Goal: Navigation & Orientation: Find specific page/section

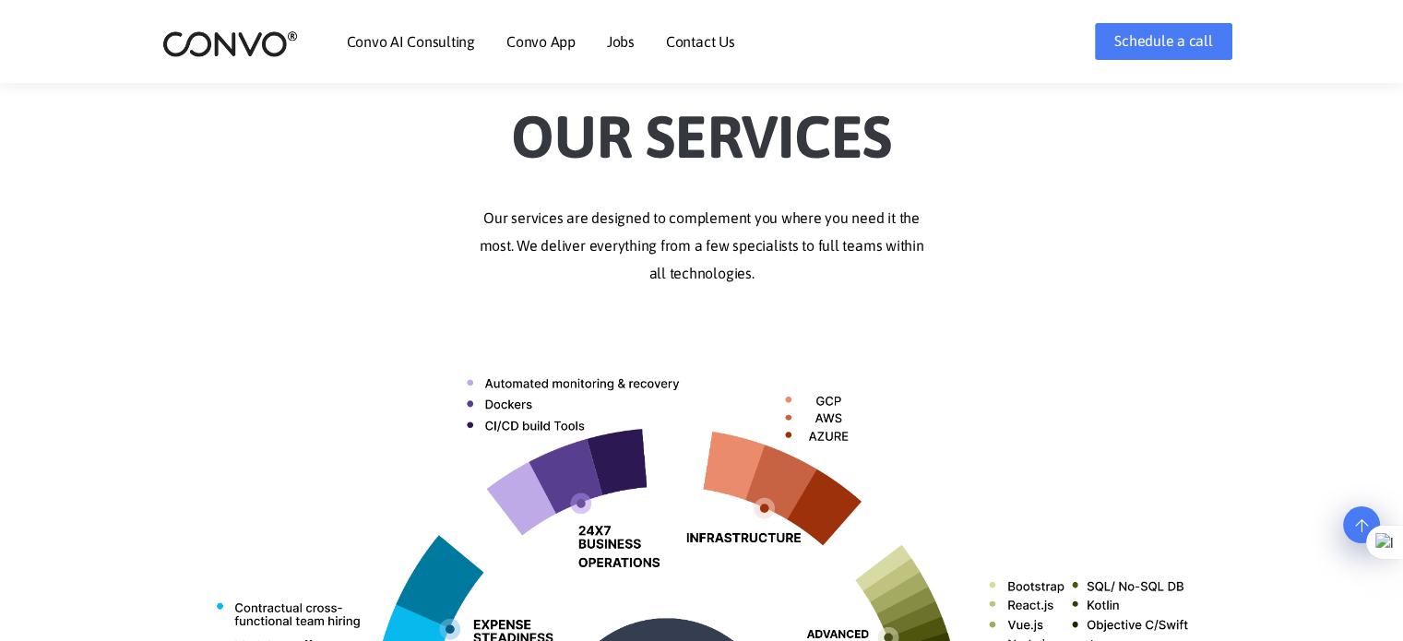
scroll to position [452, 0]
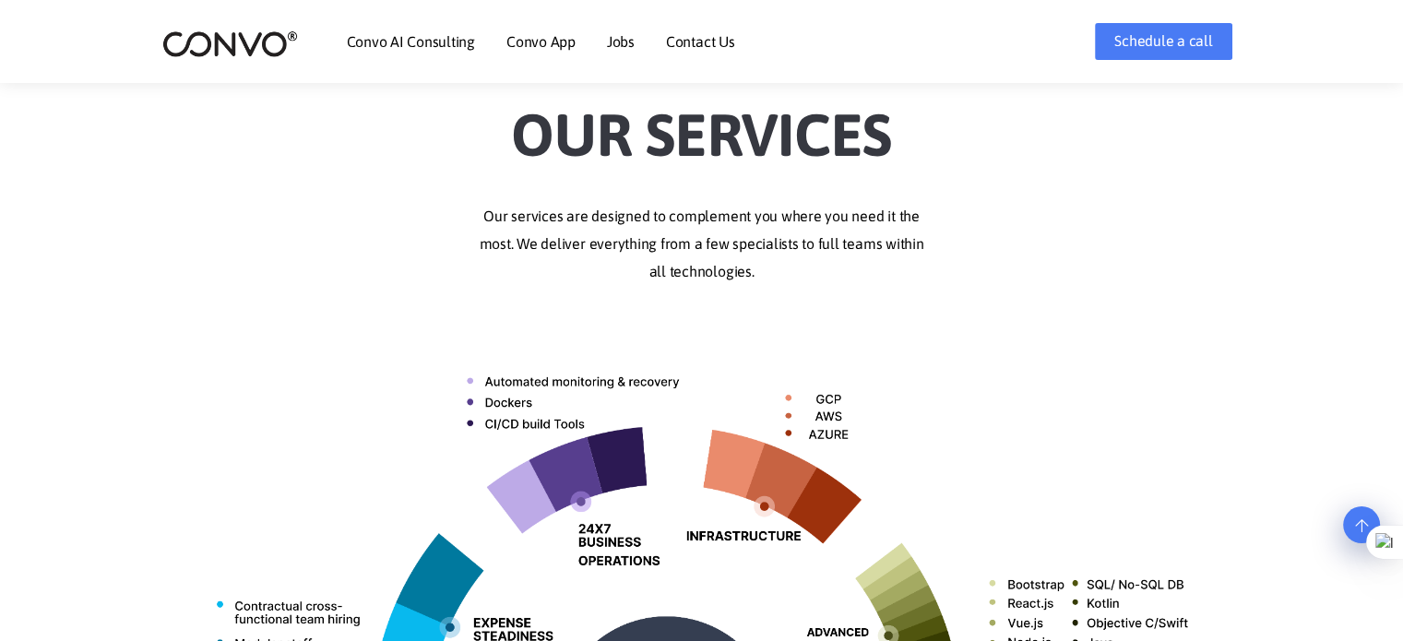
click at [674, 221] on p "Our services are designed to complement you where you need it the most. We deli…" at bounding box center [702, 244] width 1024 height 83
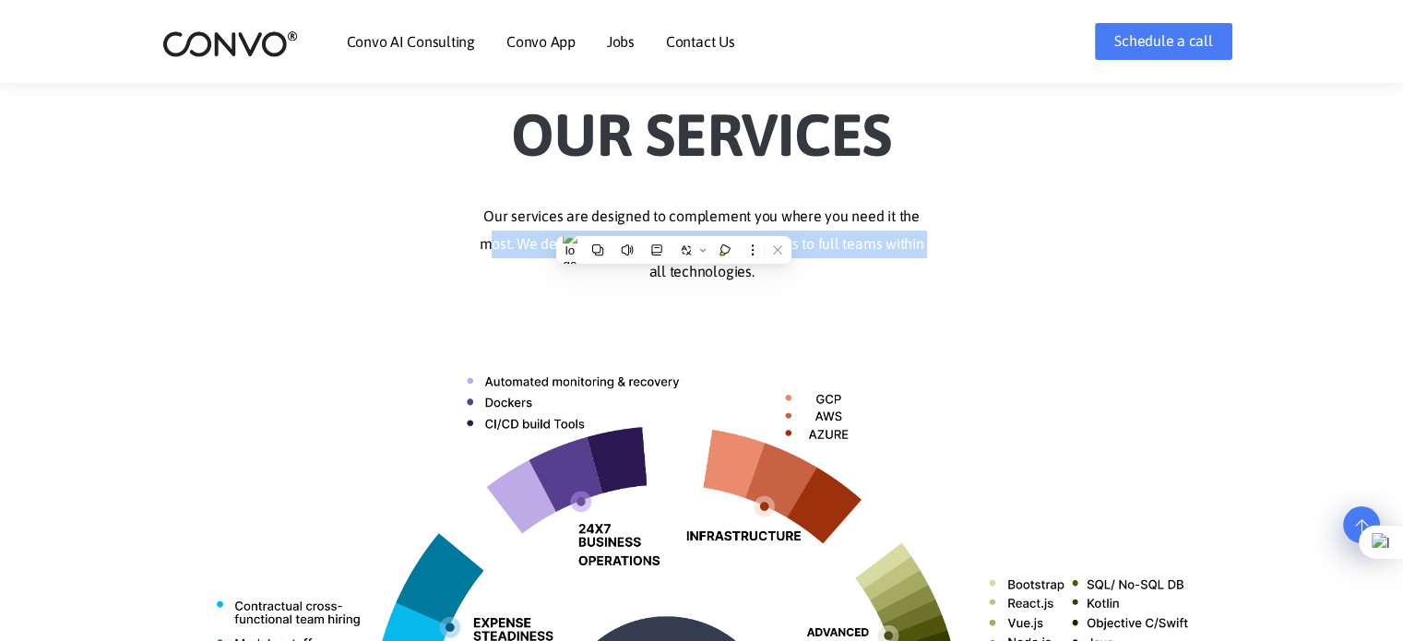
click at [674, 221] on p "Our services are designed to complement you where you need it the most. We deli…" at bounding box center [702, 244] width 1024 height 83
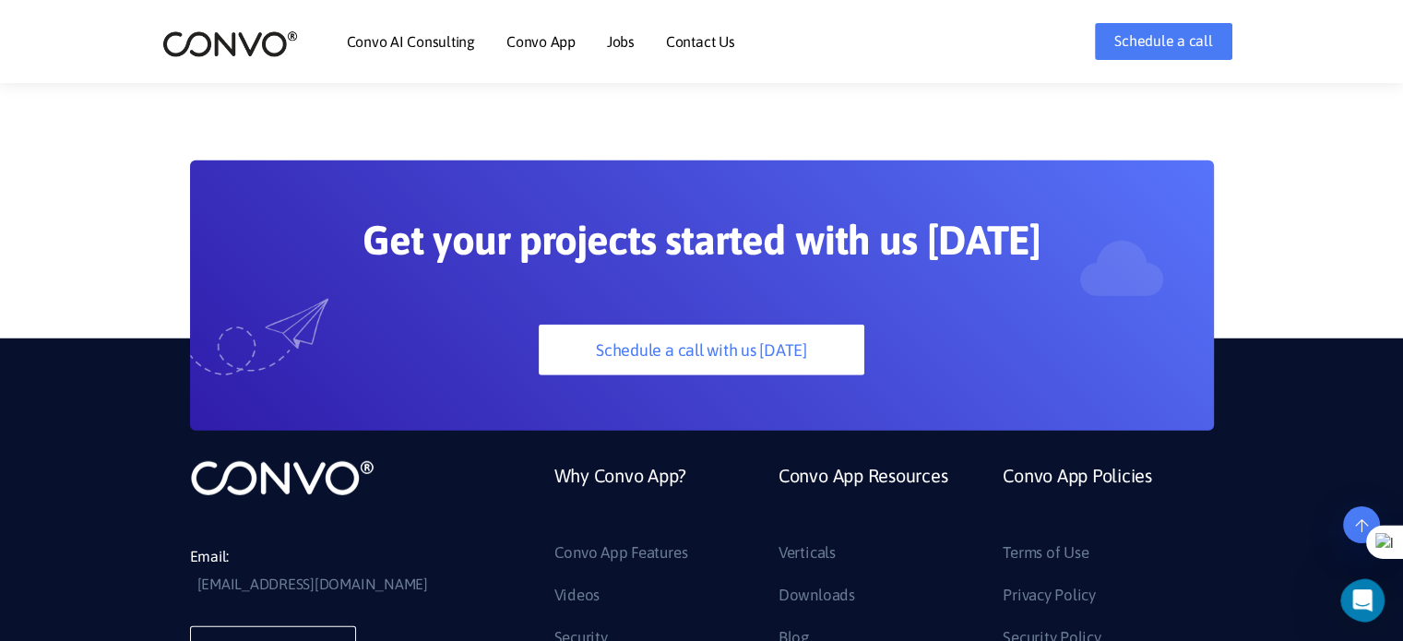
scroll to position [5240, 0]
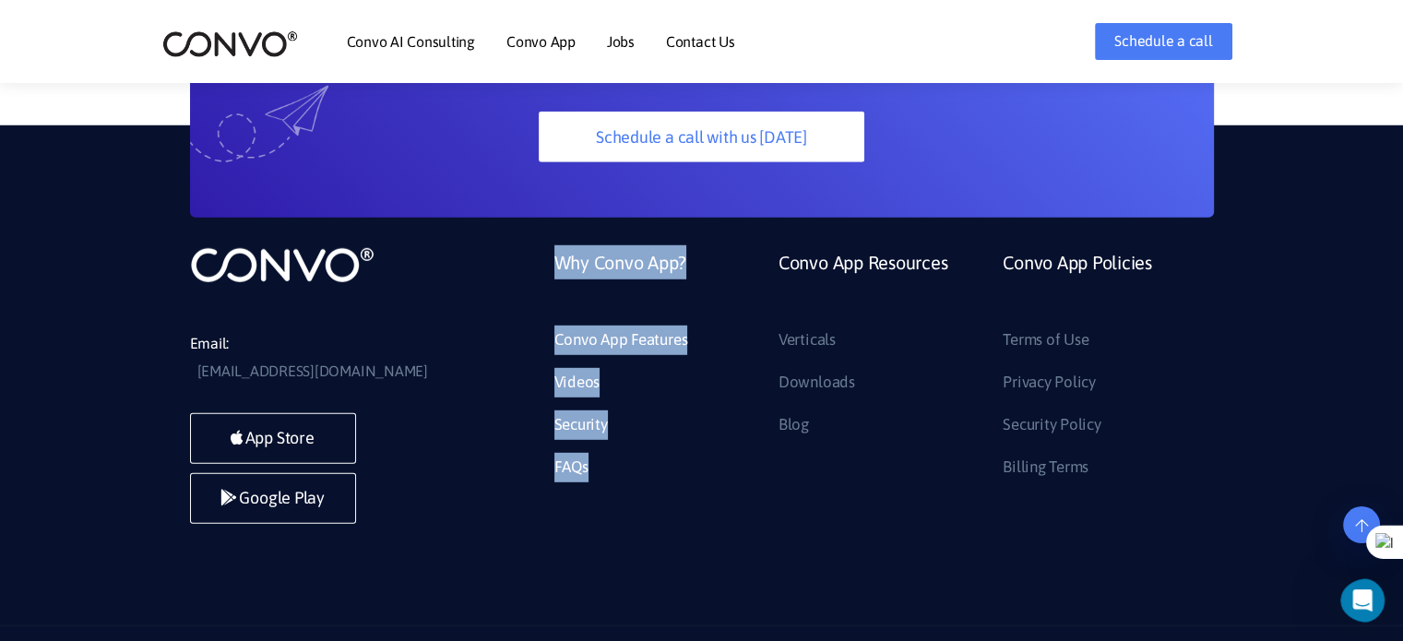
drag, startPoint x: 614, startPoint y: 435, endPoint x: 540, endPoint y: 231, distance: 217.7
click at [541, 245] on li "Why Convo App? Convo App Features Videos Security FAQs" at bounding box center [653, 363] width 224 height 236
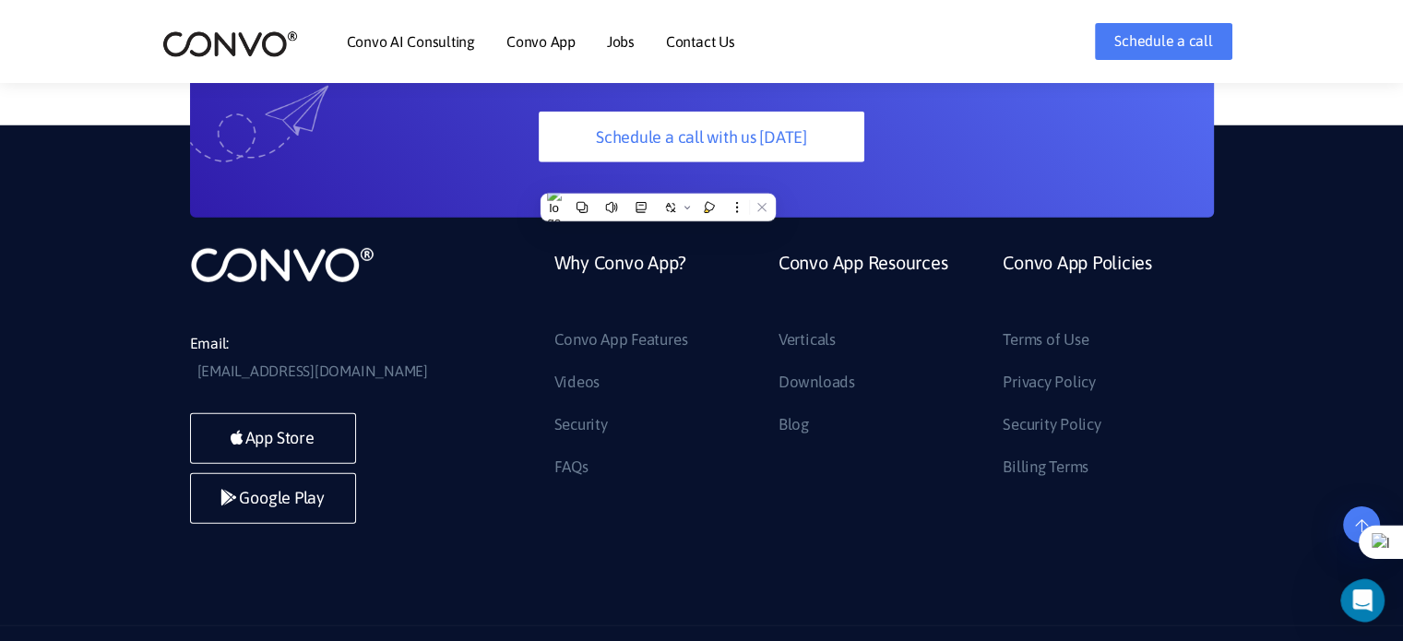
click at [541, 245] on li "Why Convo App? Convo App Features Videos Security FAQs" at bounding box center [653, 363] width 224 height 236
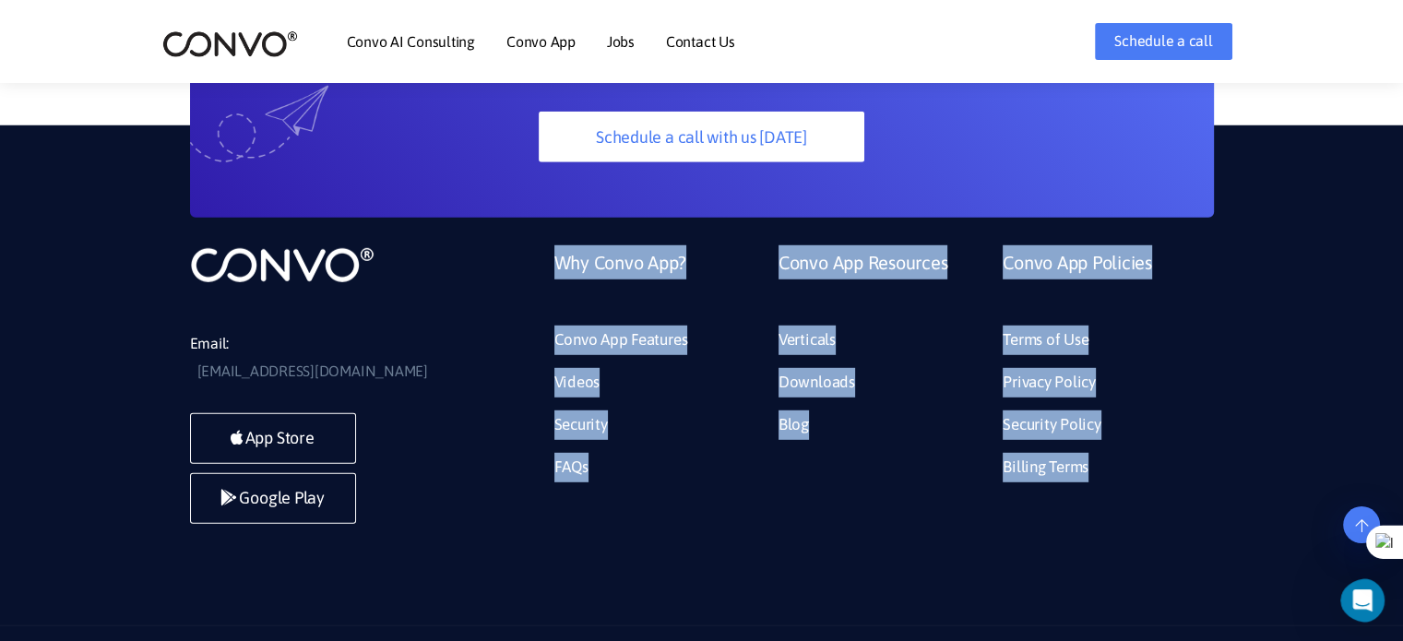
drag, startPoint x: 540, startPoint y: 231, endPoint x: 1131, endPoint y: 450, distance: 630.9
click at [1131, 450] on ul "Why Convo App? Convo App Features Videos Security FAQs Convo App Resources Vert…" at bounding box center [878, 369] width 674 height 249
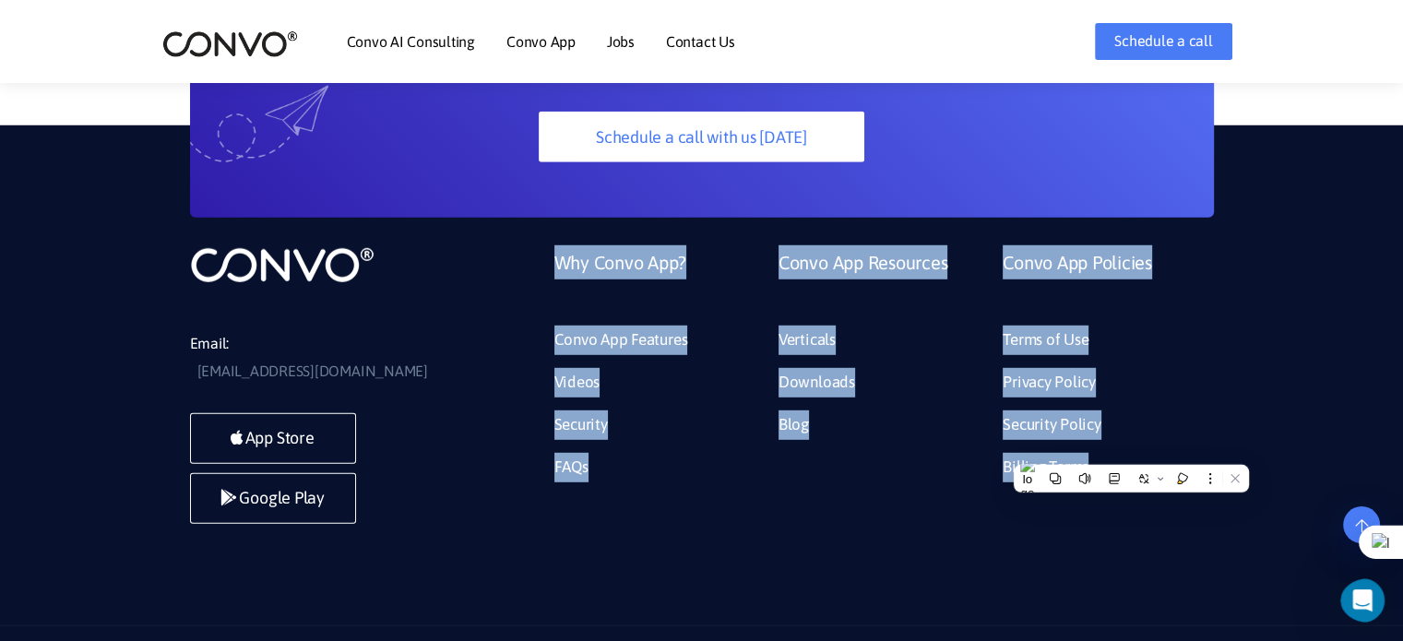
click at [1131, 450] on li "Convo App Policies Terms of Use Privacy Policy Security Policy Billing Terms" at bounding box center [1101, 369] width 224 height 249
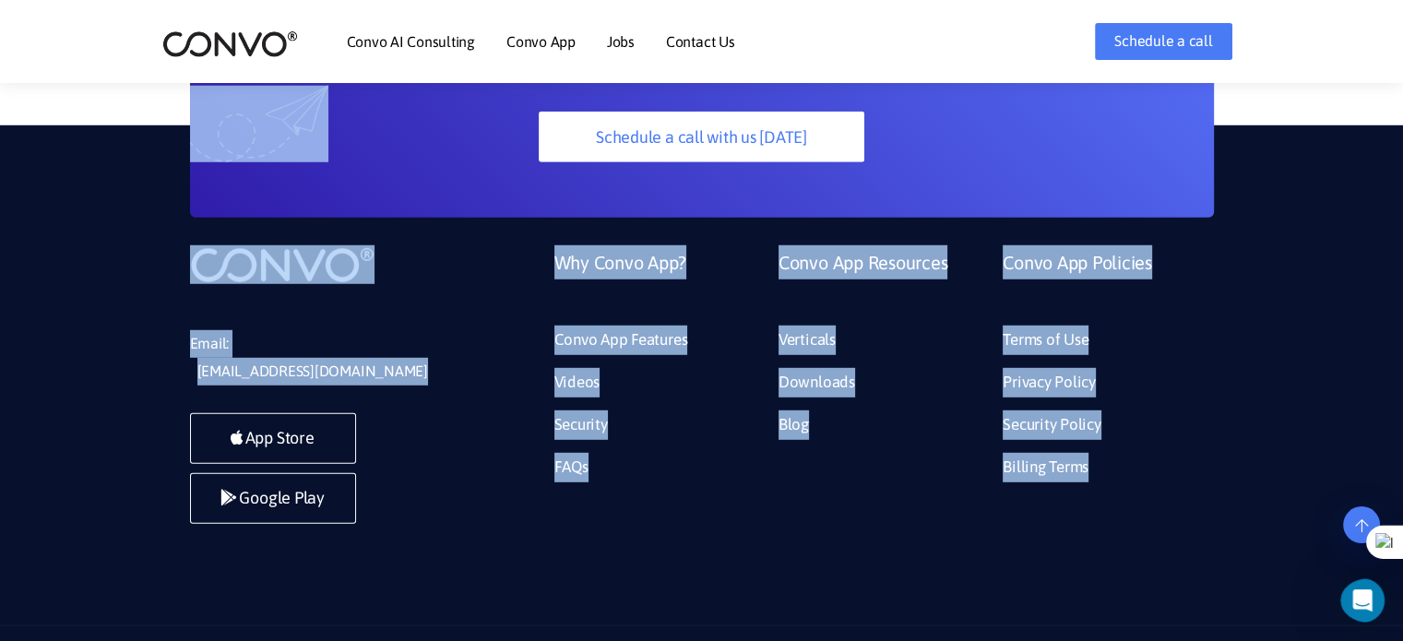
drag, startPoint x: 1131, startPoint y: 450, endPoint x: 169, endPoint y: 235, distance: 986.0
click at [169, 235] on div "Email: support@convo.com App Store Google Play Why Convo App? Convo App Feature…" at bounding box center [701, 375] width 1403 height 500
click at [698, 477] on div "Email: support@convo.com App Store Google Play Why Convo App? Convo App Feature…" at bounding box center [701, 375] width 1403 height 500
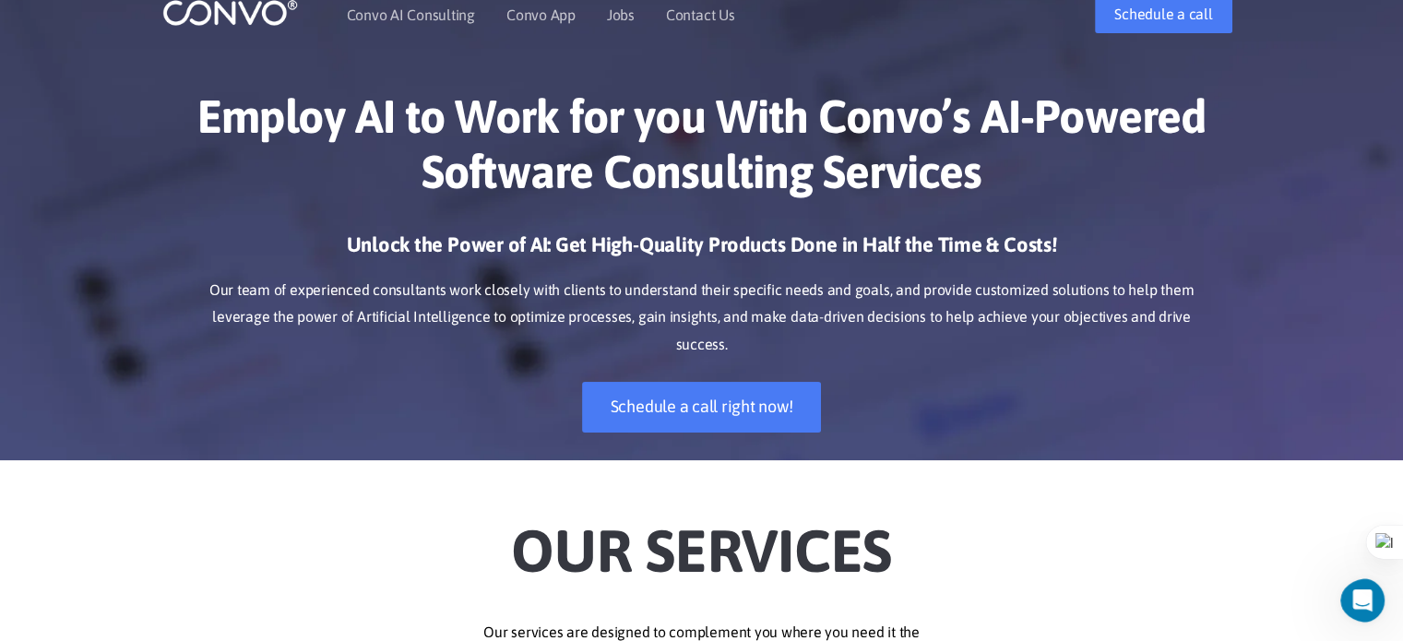
scroll to position [0, 0]
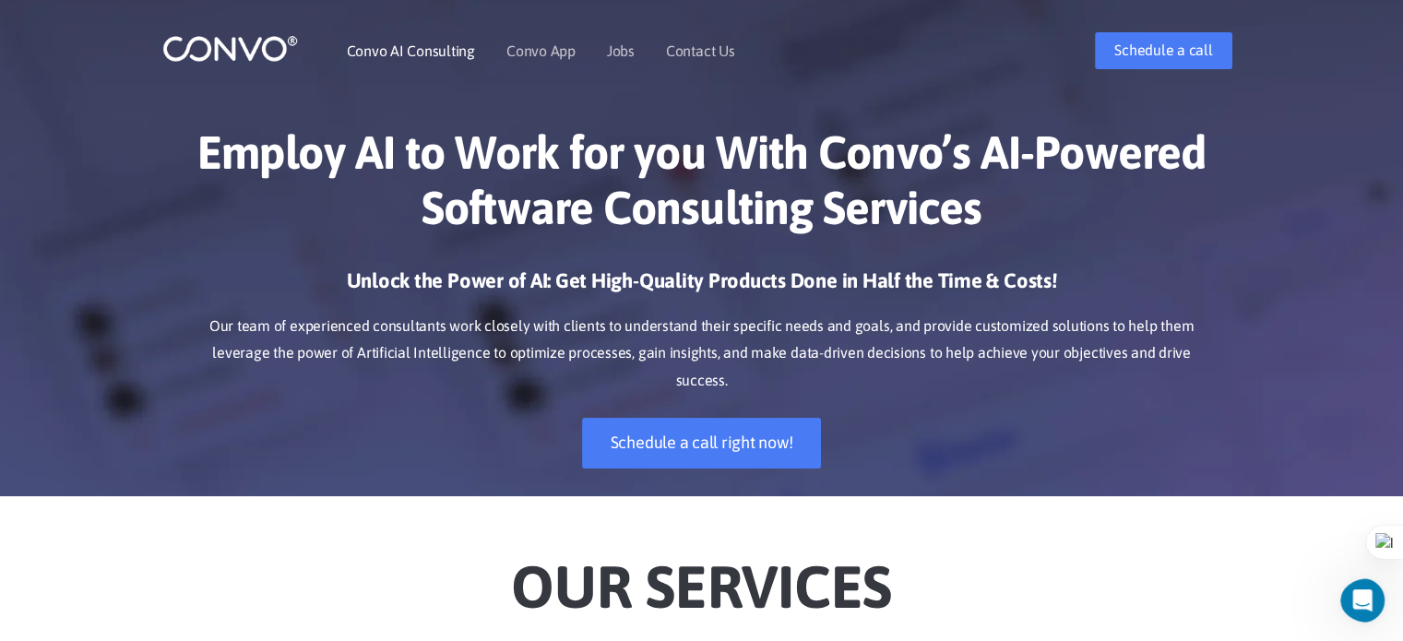
click at [420, 59] on li "Convo AI Consulting" at bounding box center [411, 50] width 128 height 79
click at [413, 49] on link "Convo AI Consulting" at bounding box center [411, 50] width 128 height 15
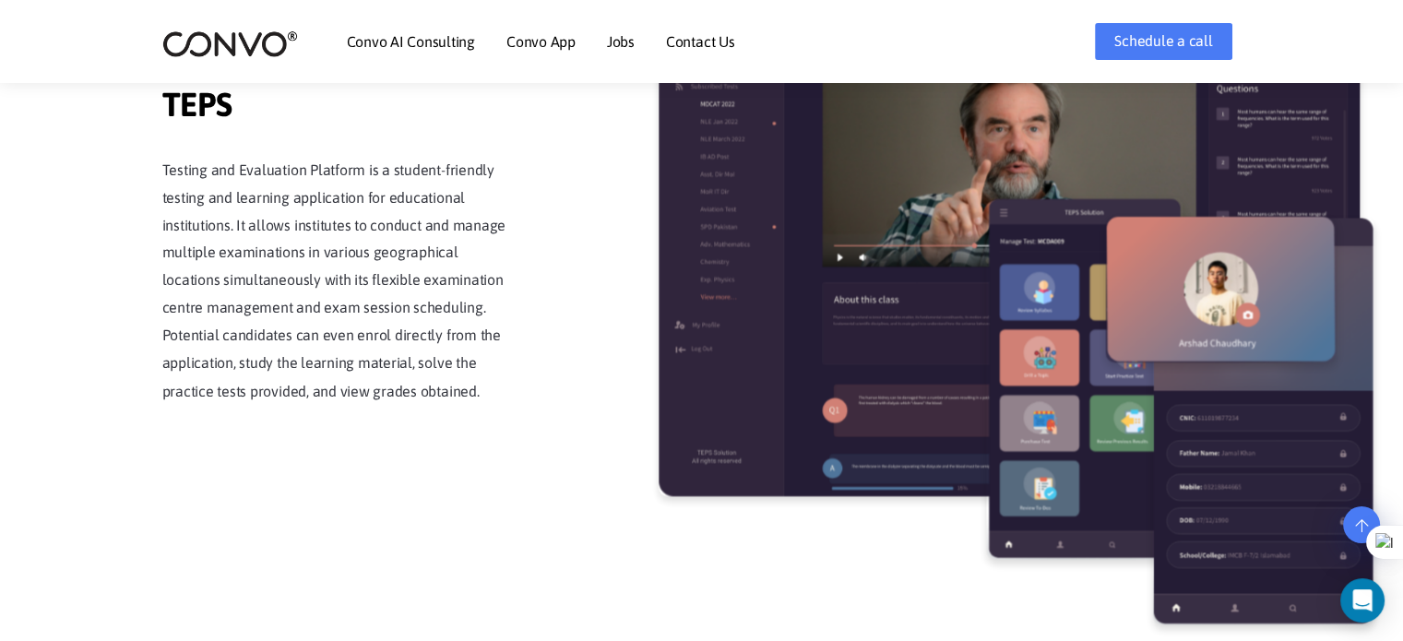
scroll to position [3128, 0]
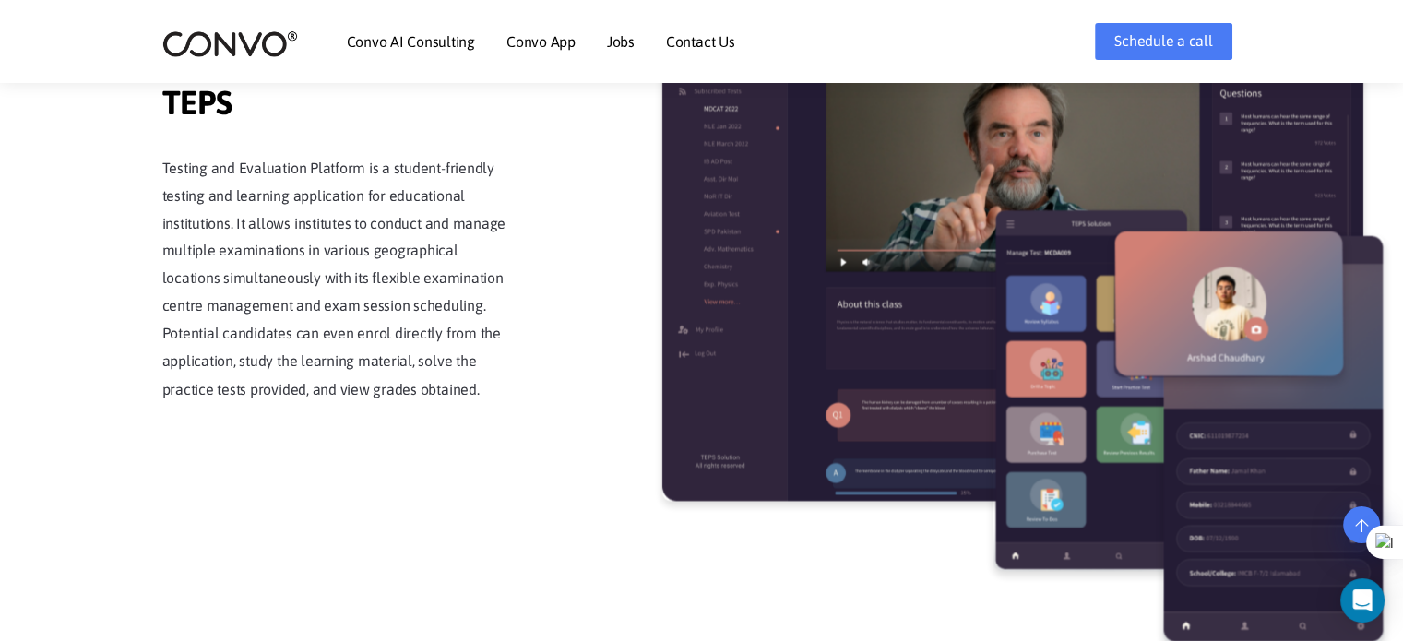
click at [623, 45] on link "Jobs" at bounding box center [621, 41] width 28 height 15
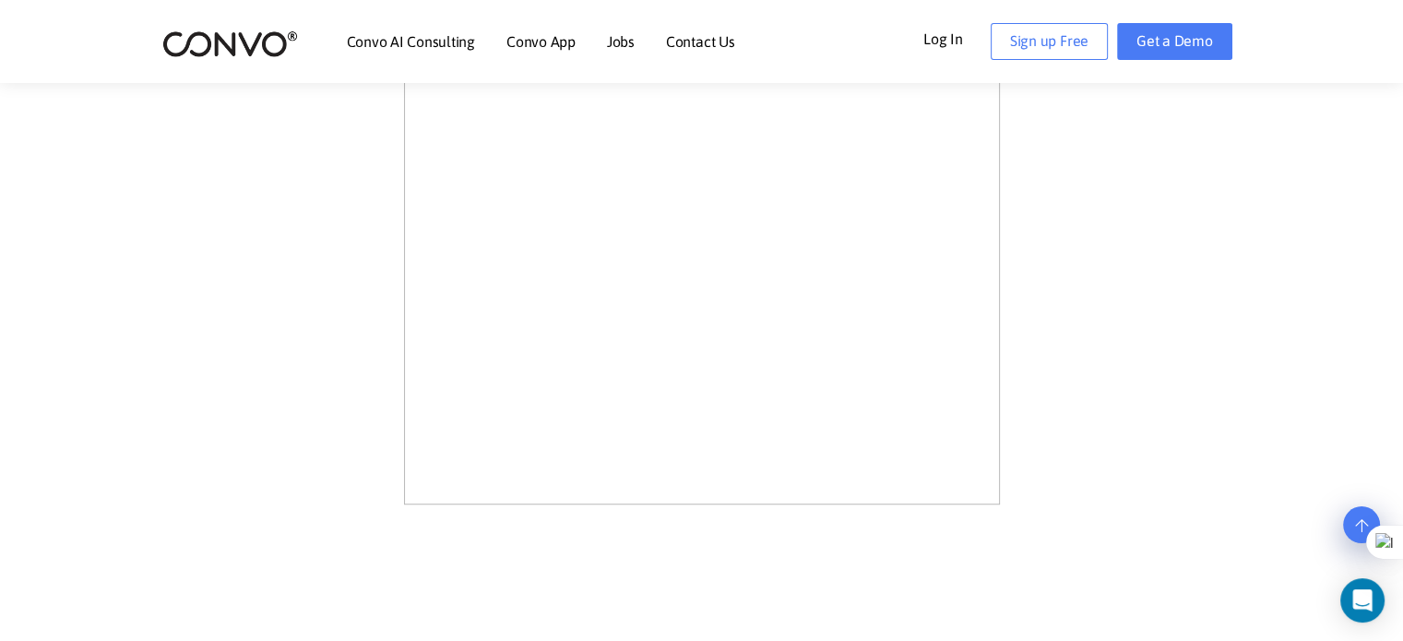
scroll to position [2303, 0]
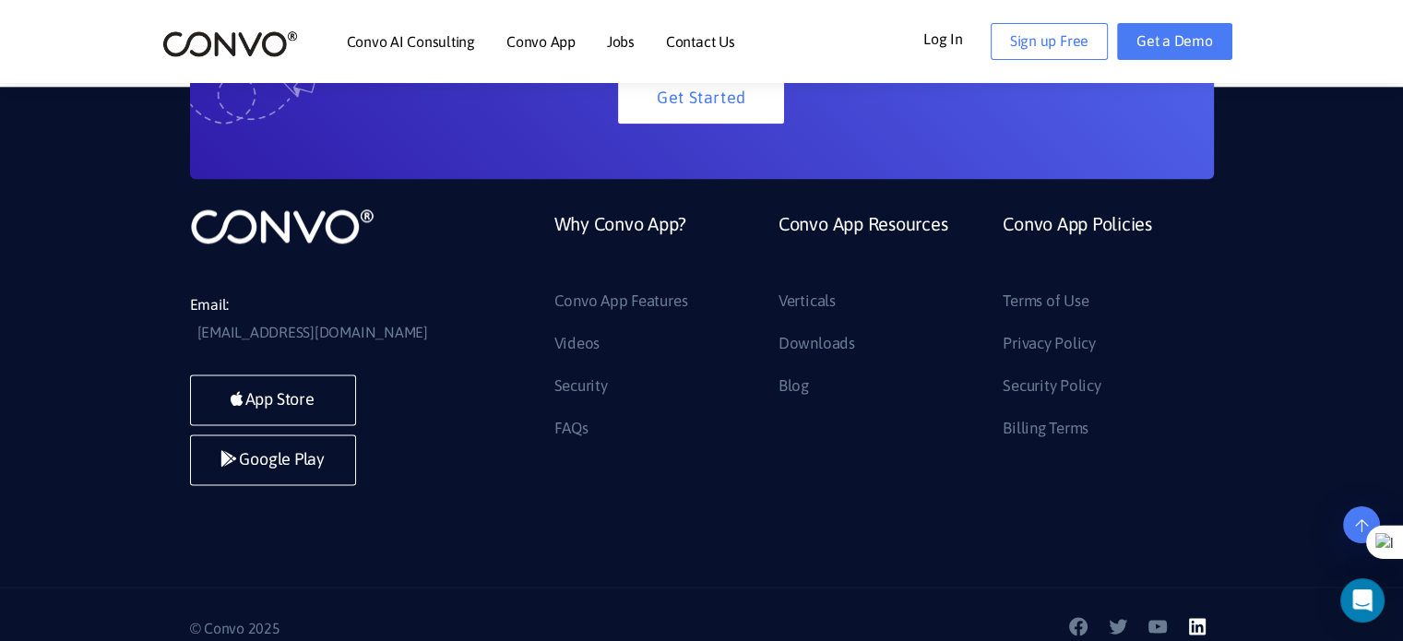
click at [1200, 618] on icon at bounding box center [1197, 626] width 17 height 17
